Goal: Task Accomplishment & Management: Understand process/instructions

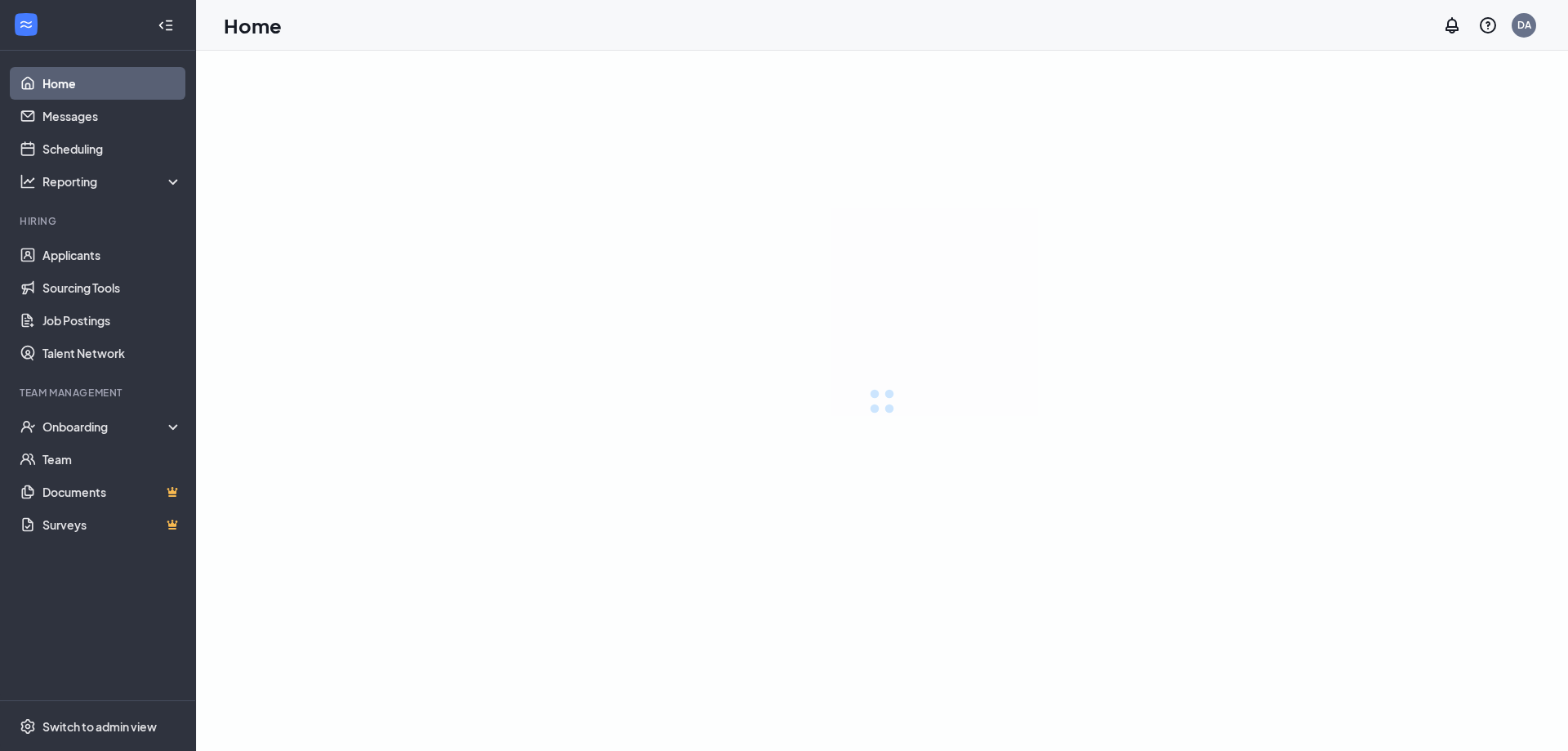
click at [77, 388] on div "Team Management" at bounding box center [99, 392] width 159 height 14
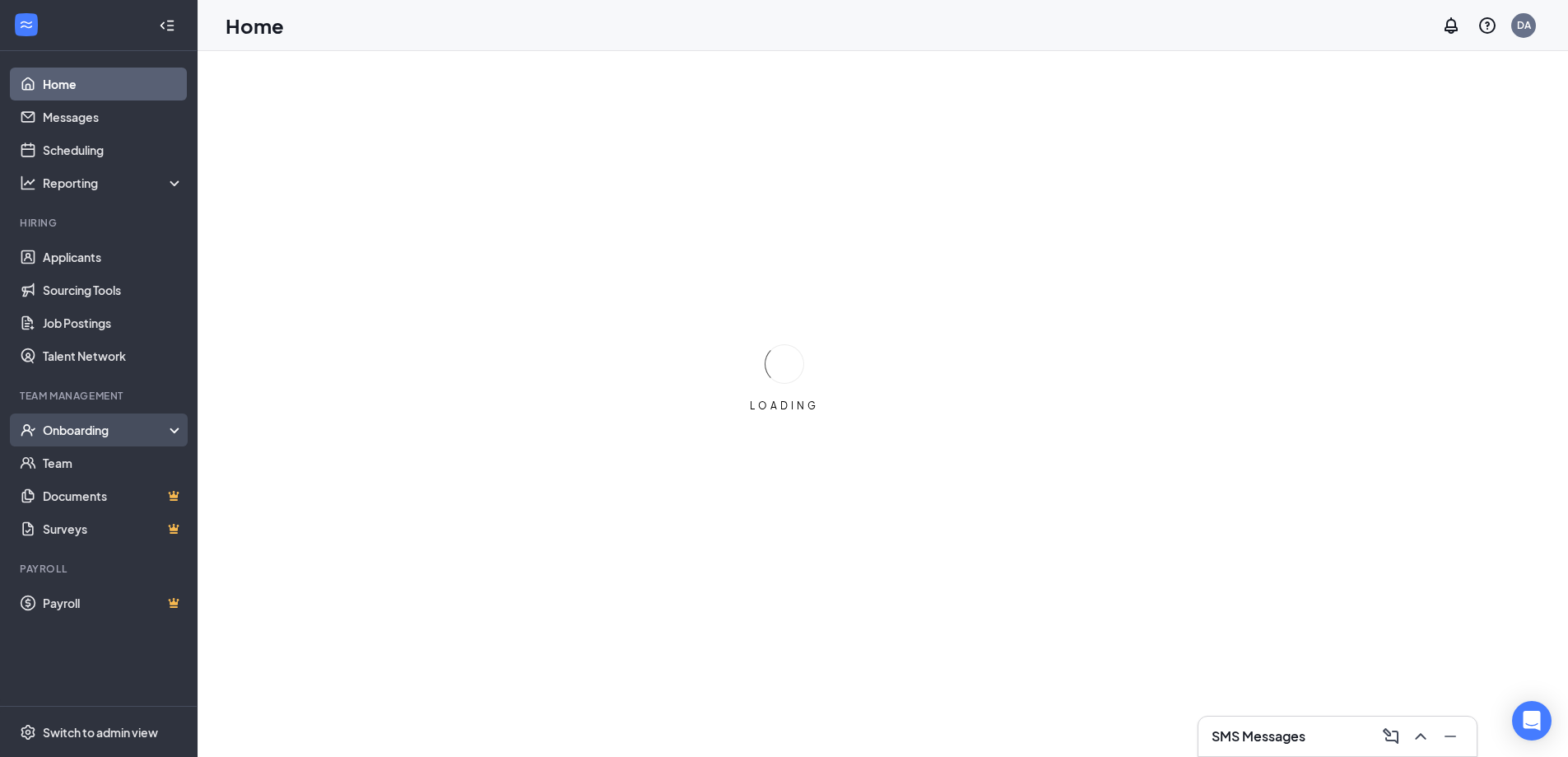
click at [65, 438] on div "Onboarding" at bounding box center [98, 430] width 198 height 33
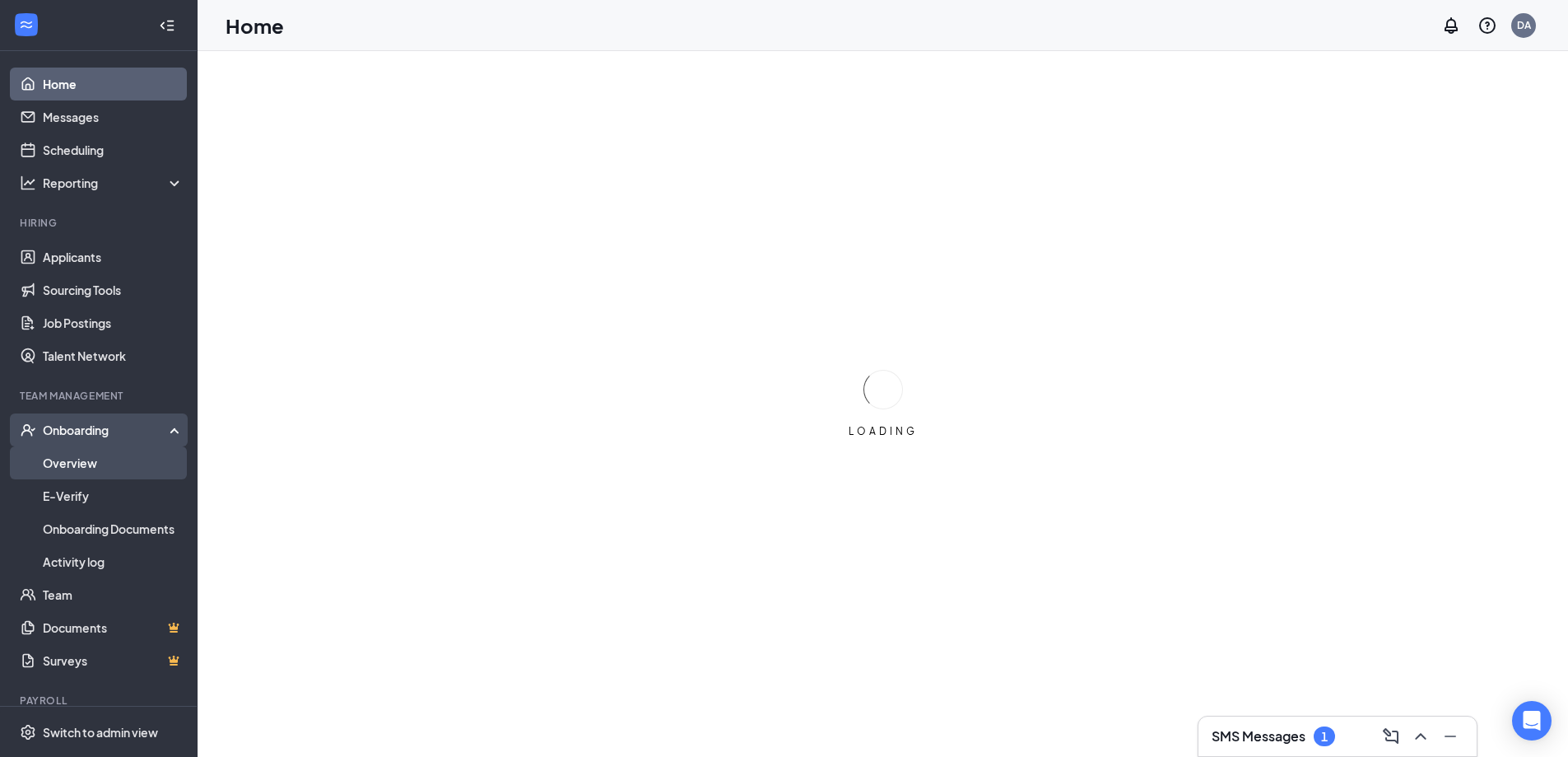
click at [91, 460] on link "Overview" at bounding box center [113, 462] width 141 height 33
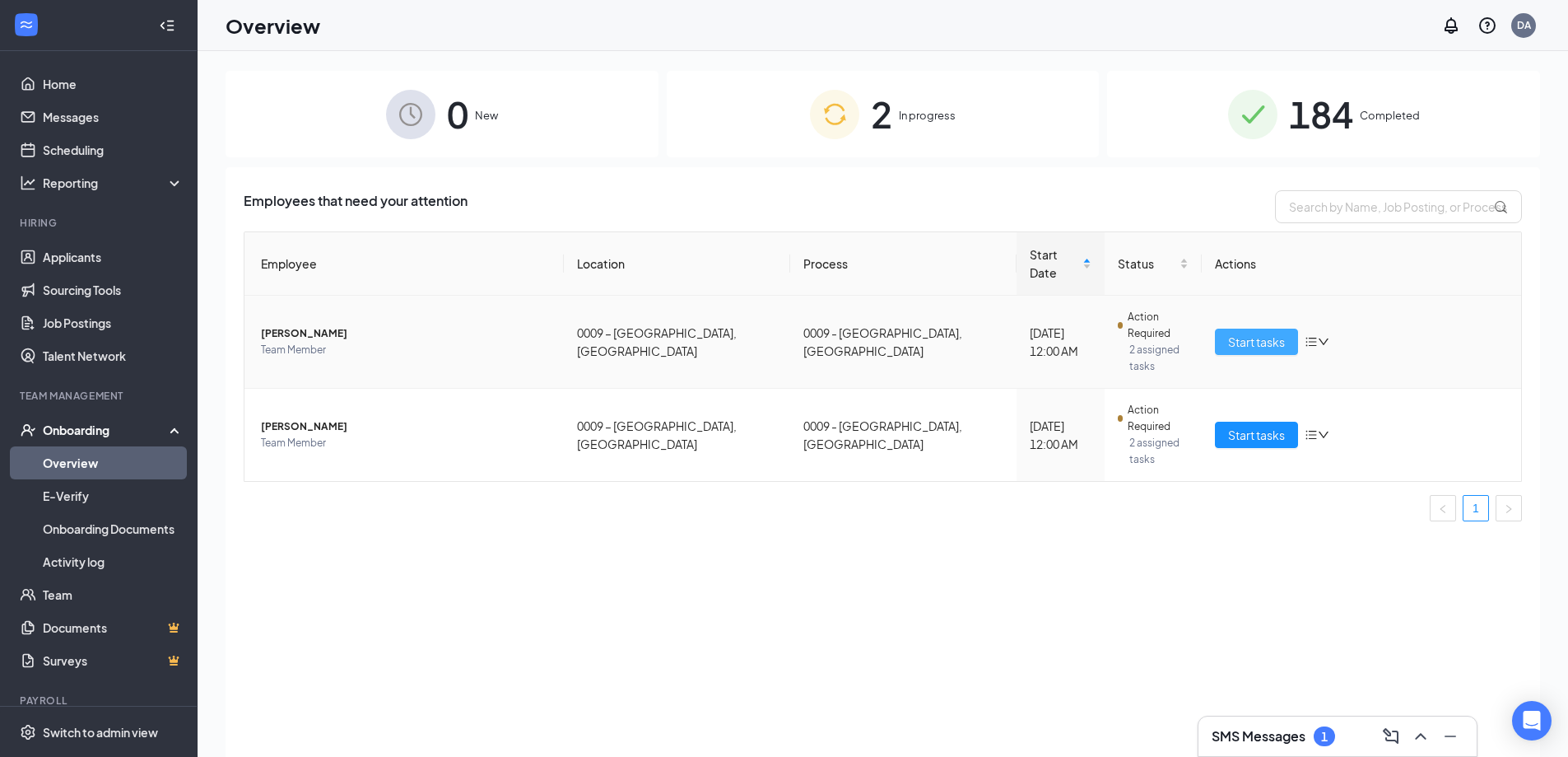
click at [1255, 333] on span "Start tasks" at bounding box center [1256, 342] width 57 height 18
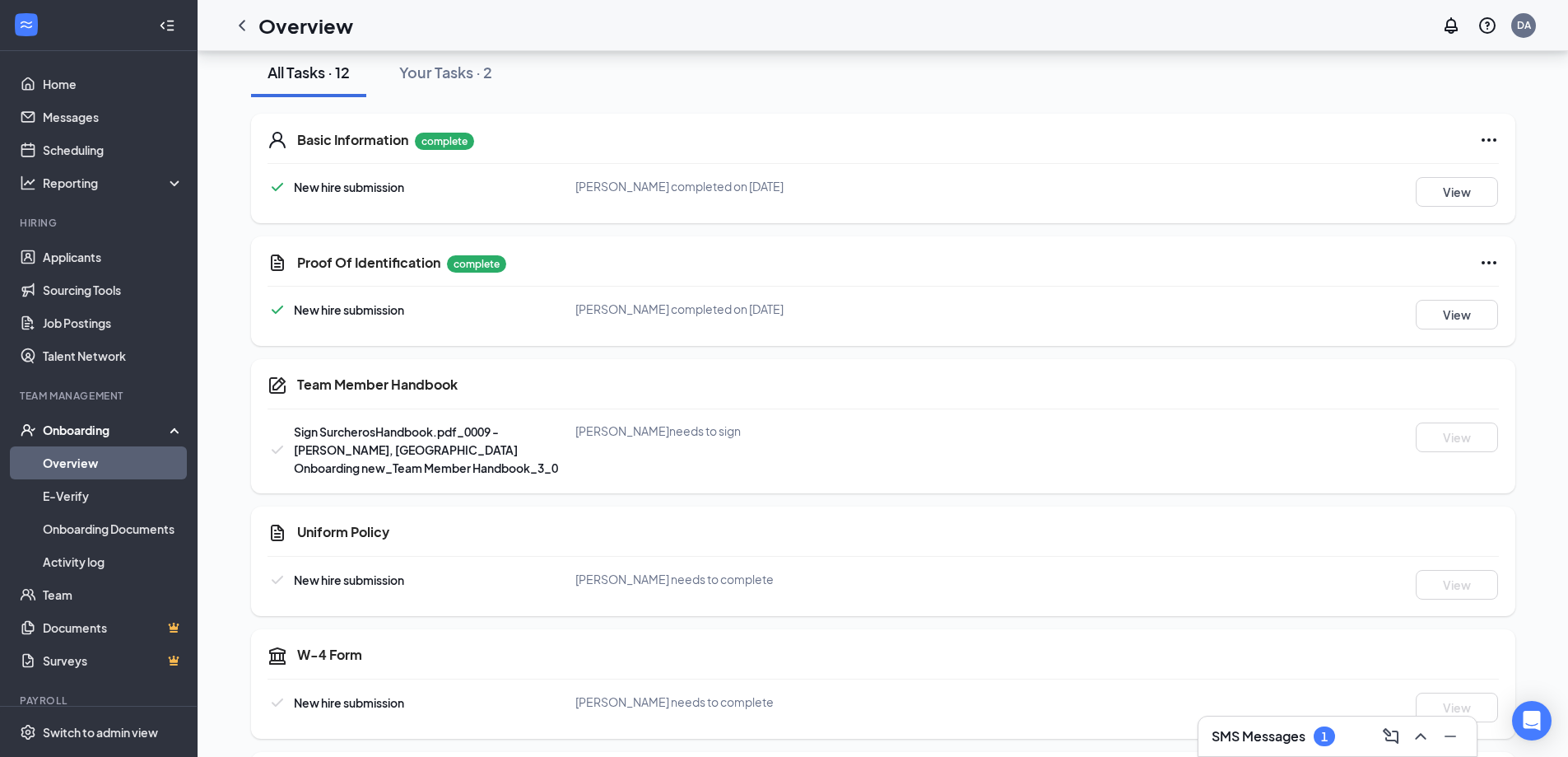
scroll to position [165, 0]
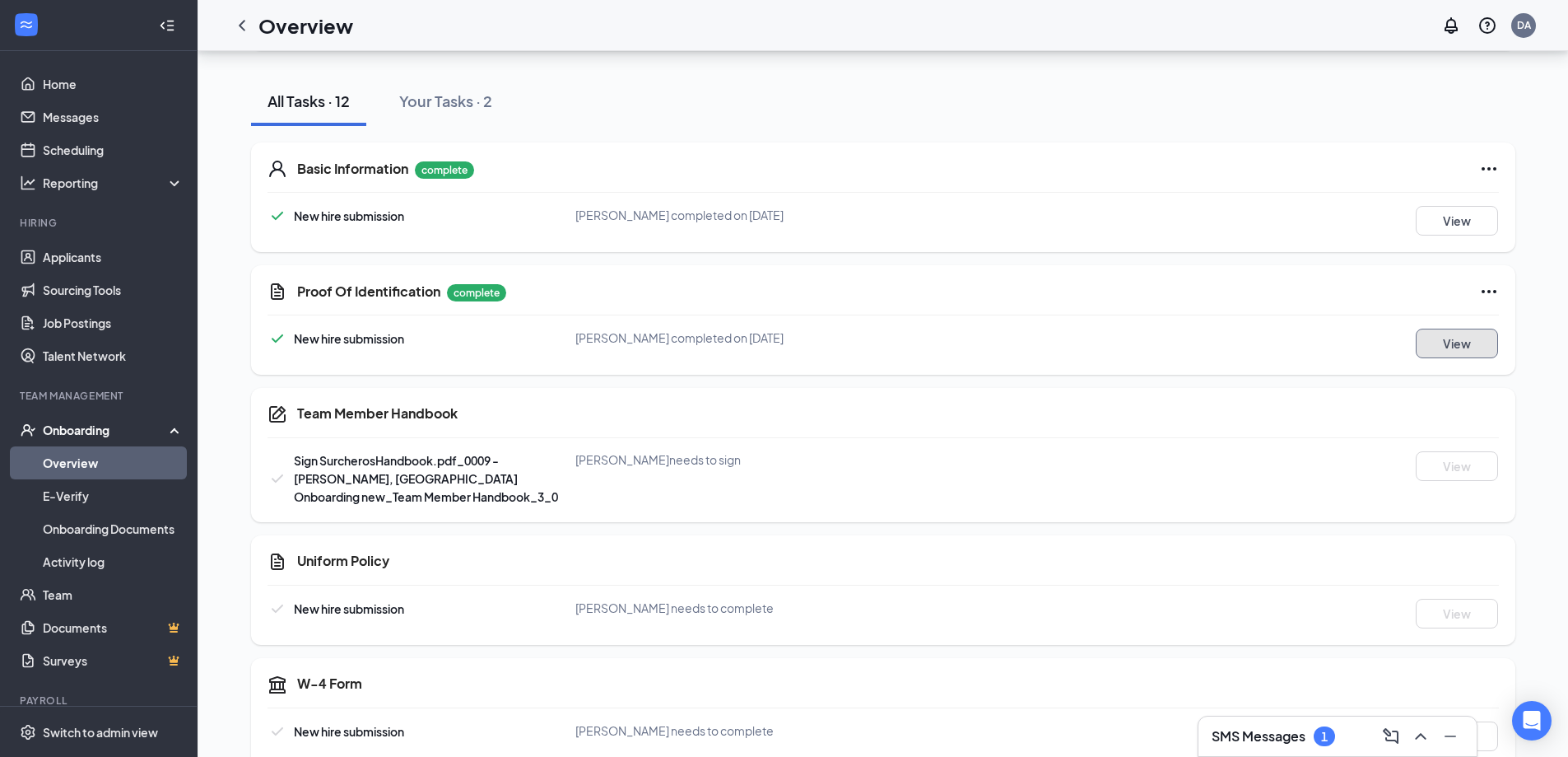
click at [1456, 345] on button "View" at bounding box center [1457, 343] width 83 height 30
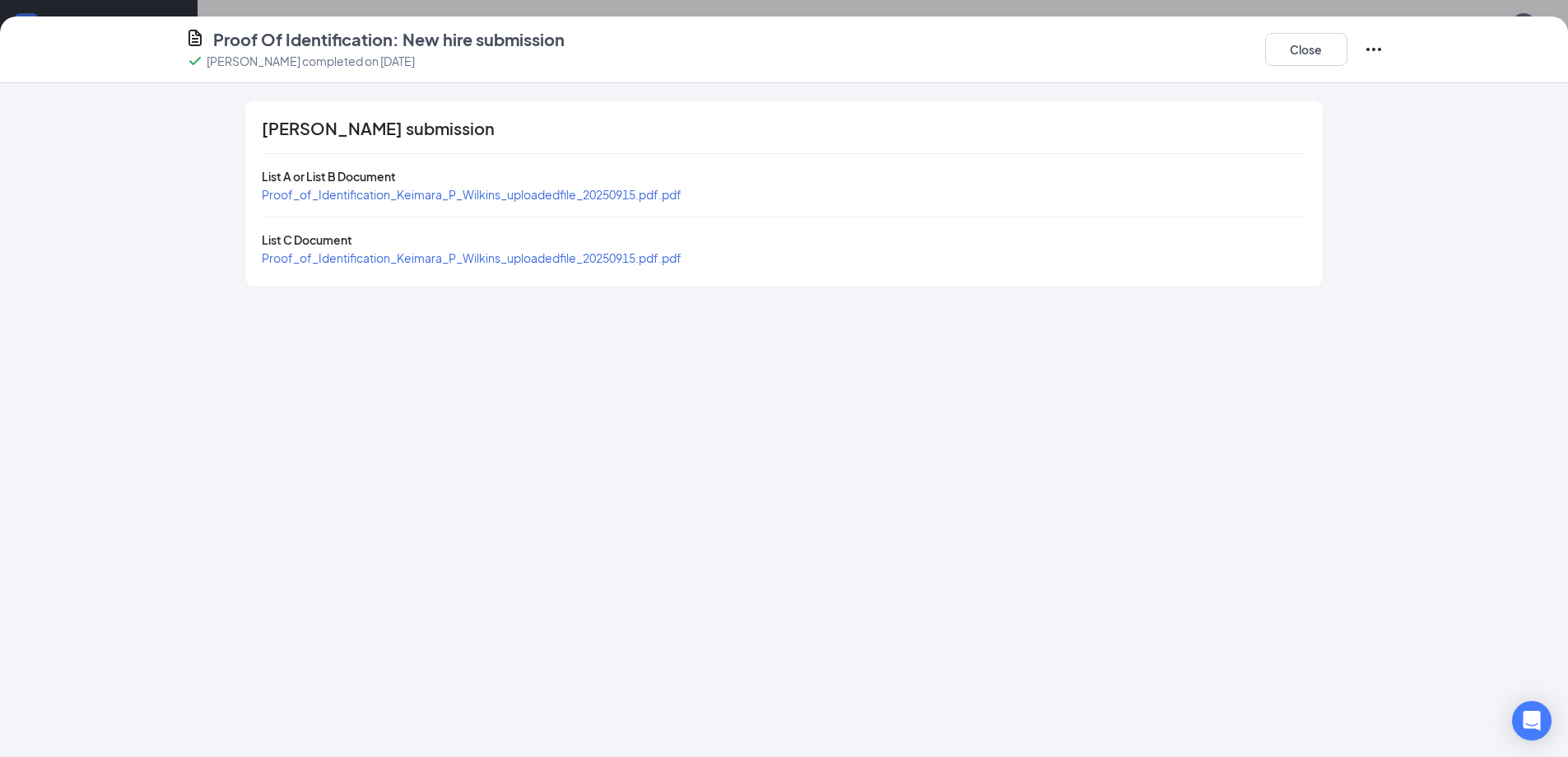
click at [489, 199] on span "Proof_of_Identification_Keimara_P_Wilkins_uploadedfile_20250915.pdf.pdf" at bounding box center [471, 194] width 420 height 15
drag, startPoint x: 470, startPoint y: 259, endPoint x: 476, endPoint y: 271, distance: 13.4
click at [470, 261] on span "Proof_of_Identification_Keimara_P_Wilkins_uploadedfile_20250915.pdf.pdf" at bounding box center [471, 258] width 420 height 15
drag, startPoint x: 1293, startPoint y: 57, endPoint x: 1305, endPoint y: 69, distance: 17.0
click at [1294, 60] on button "Close" at bounding box center [1307, 50] width 83 height 33
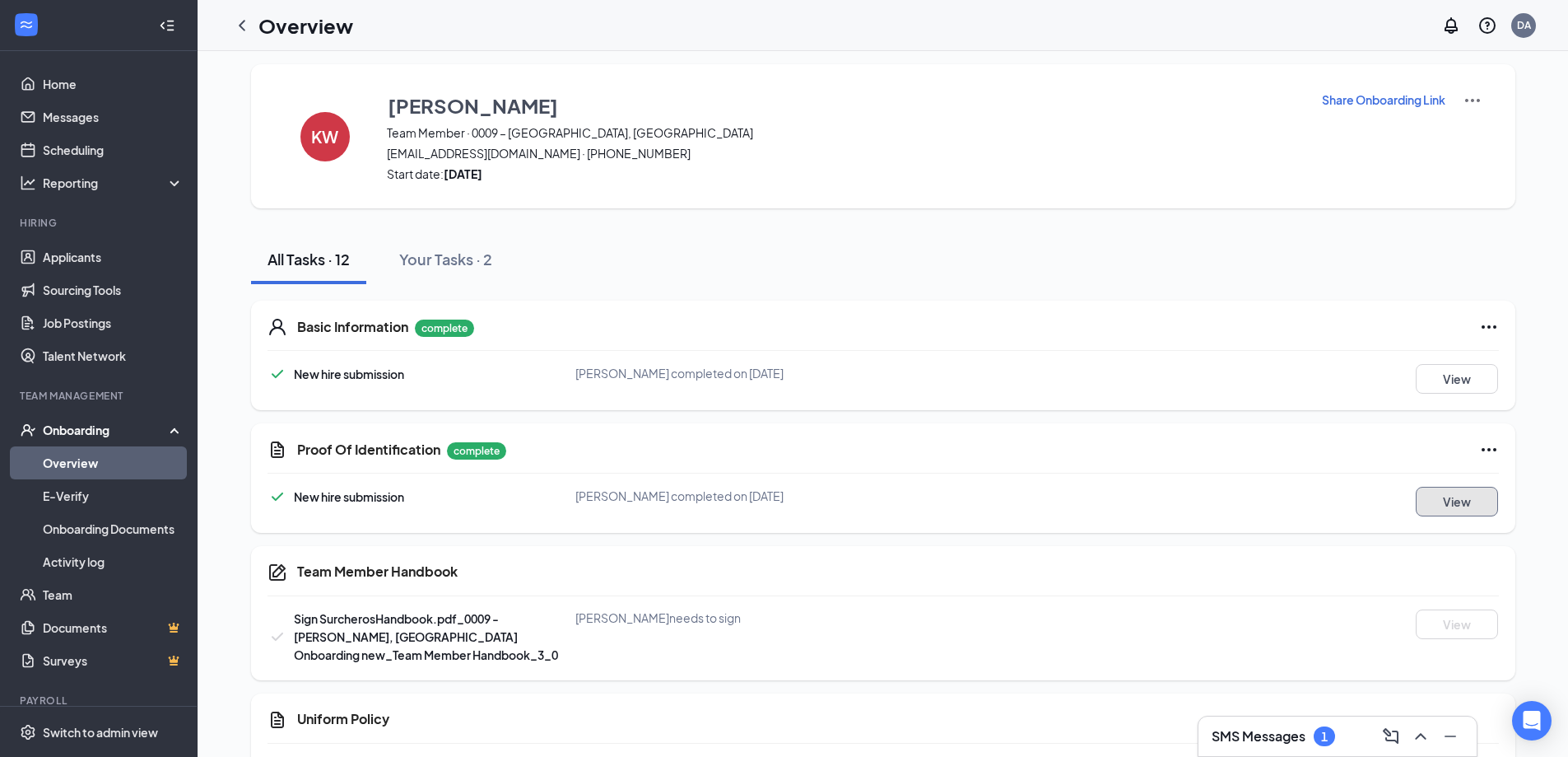
scroll to position [0, 0]
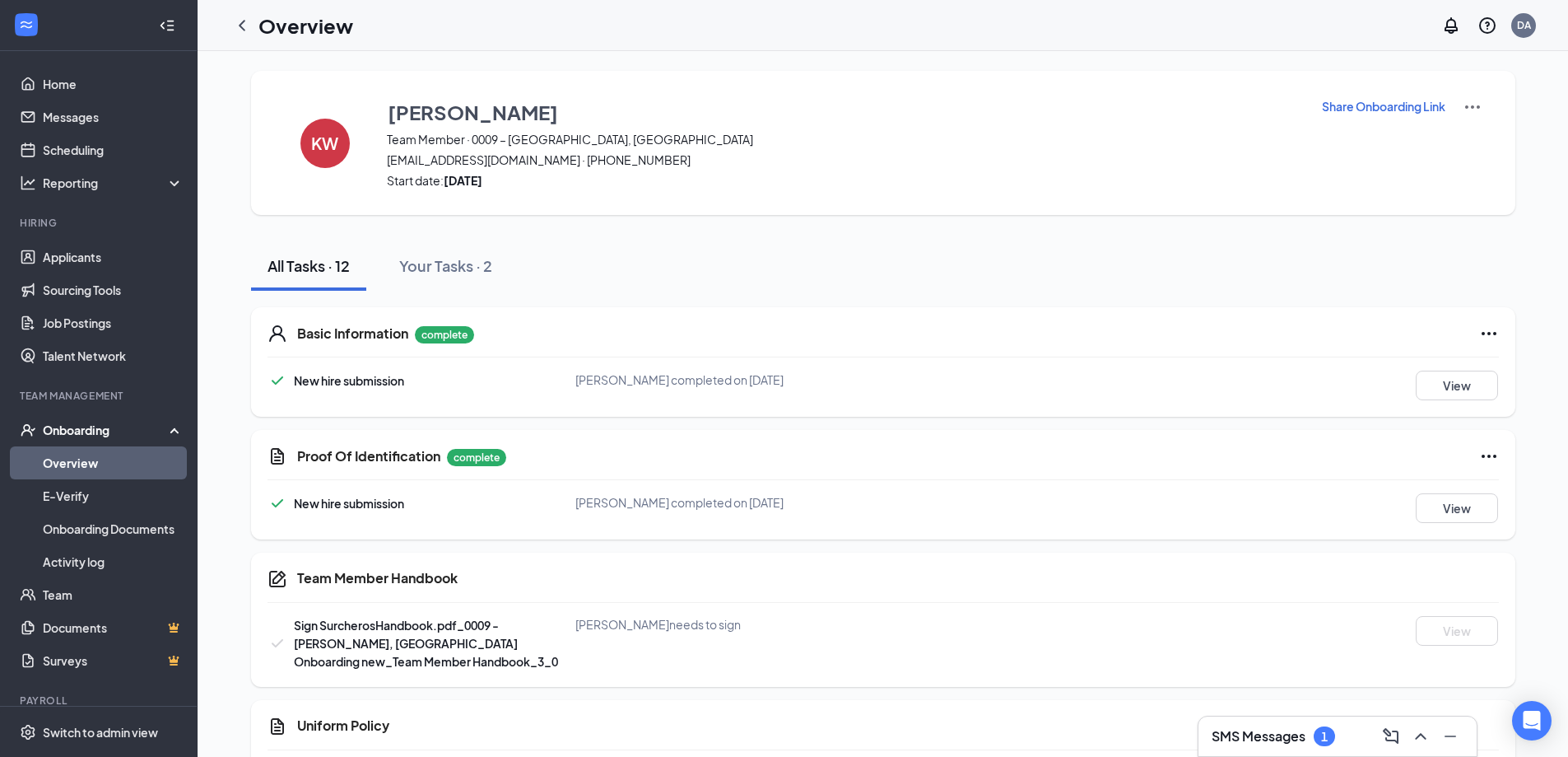
click at [1424, 103] on p "Share Onboarding Link" at bounding box center [1383, 106] width 123 height 17
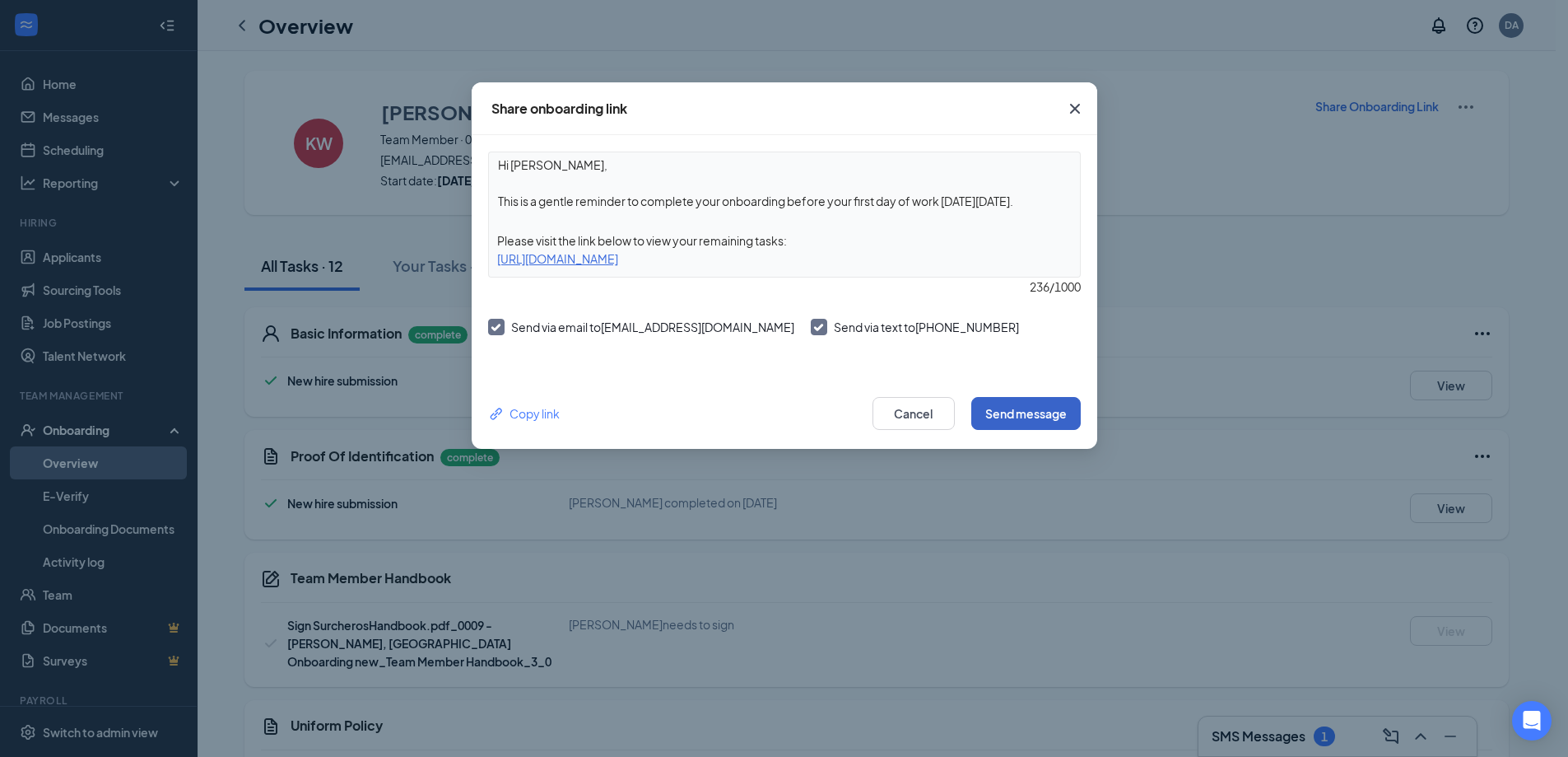
click at [1048, 413] on button "Send message" at bounding box center [1025, 414] width 109 height 33
